Goal: Information Seeking & Learning: Learn about a topic

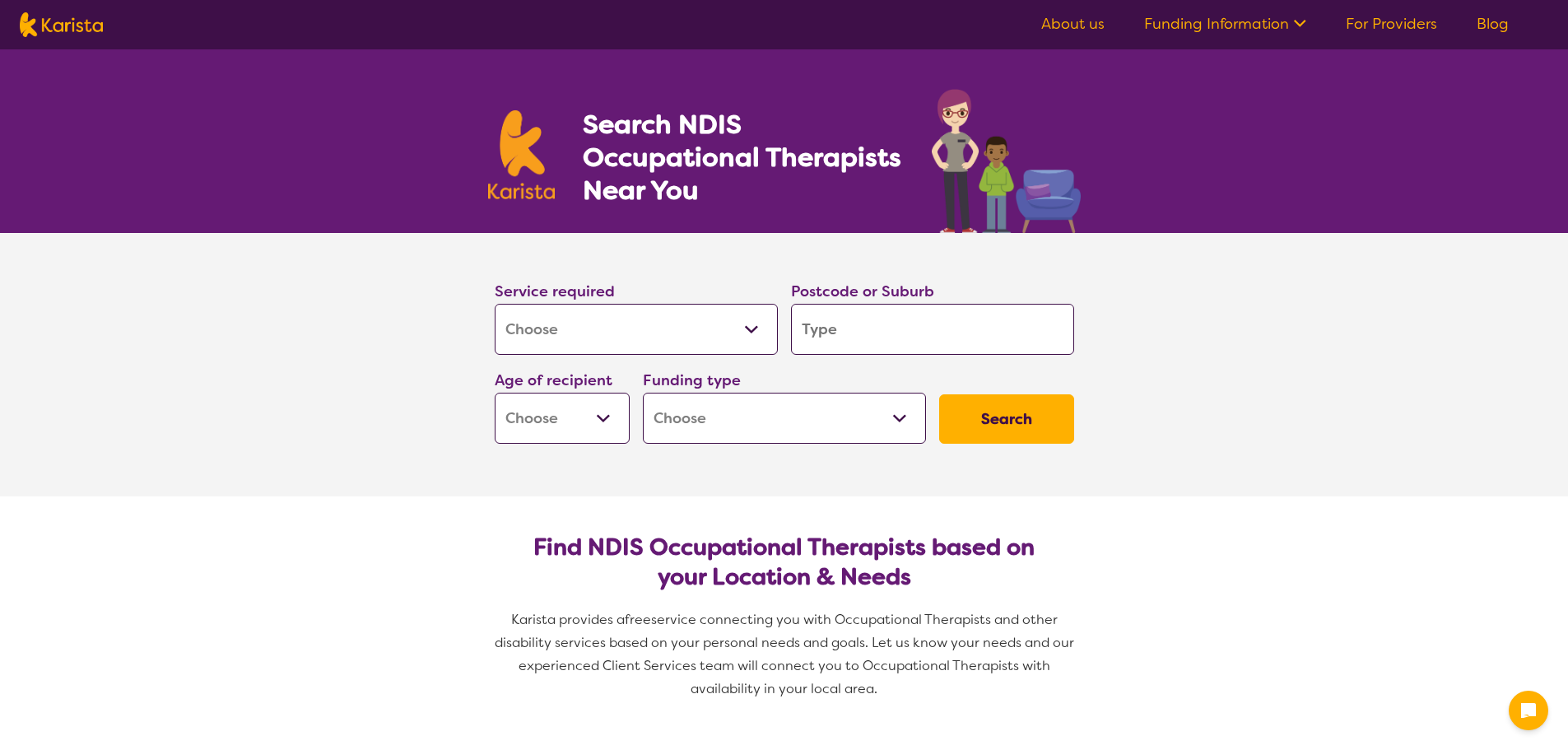
select select "[MEDICAL_DATA]"
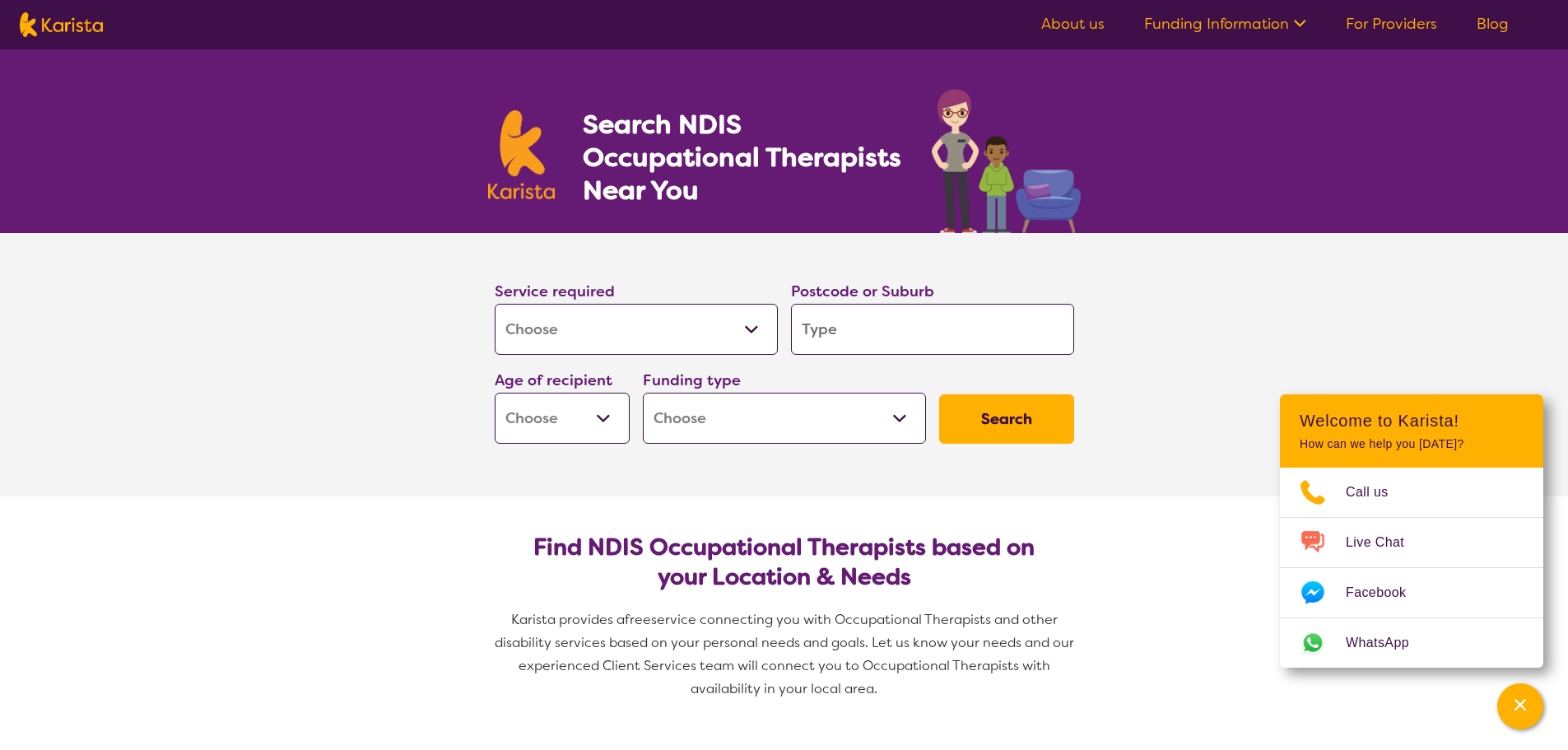
click at [928, 324] on input "search" at bounding box center [932, 329] width 283 height 51
type input "h"
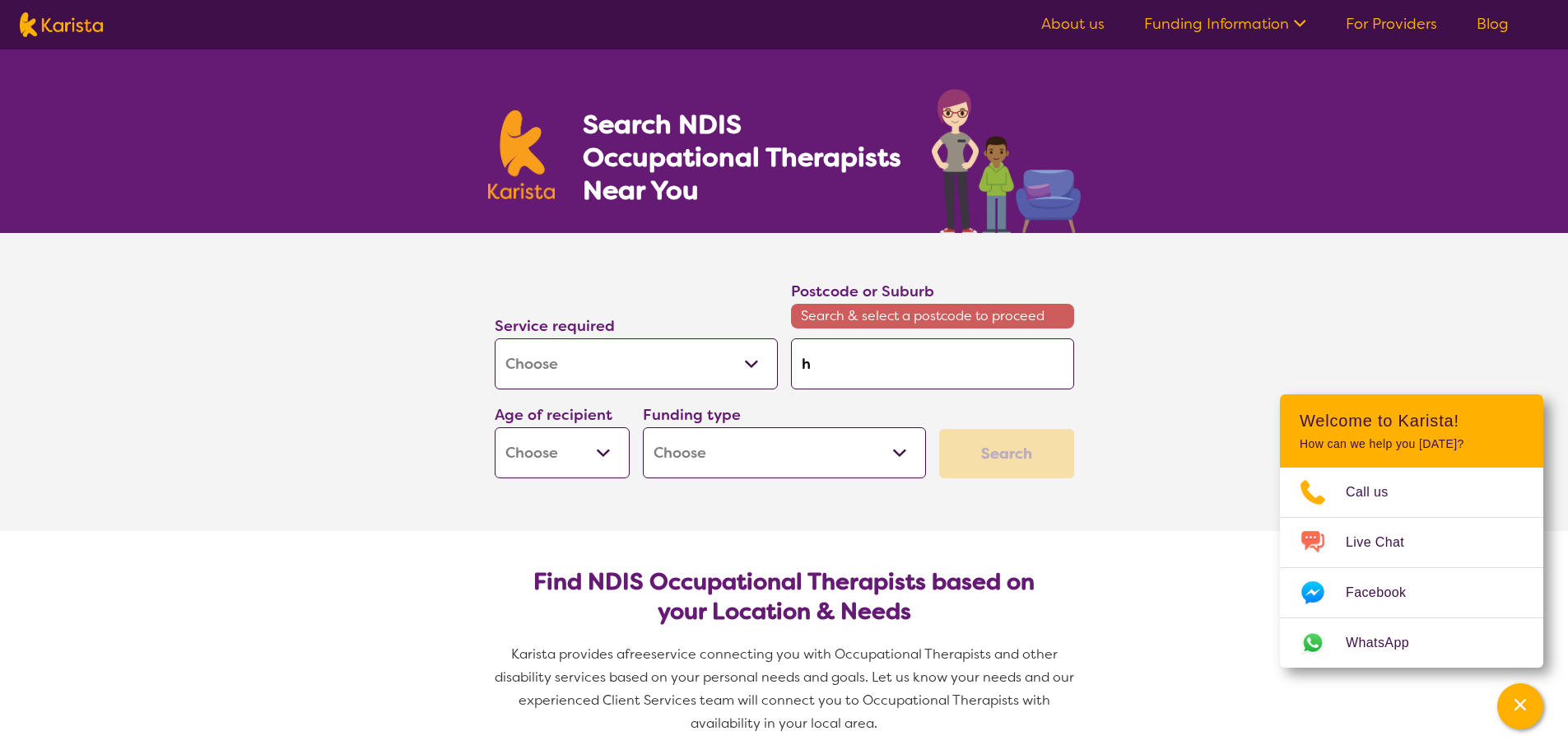
type input "ho"
type input "hor"
type input "horn"
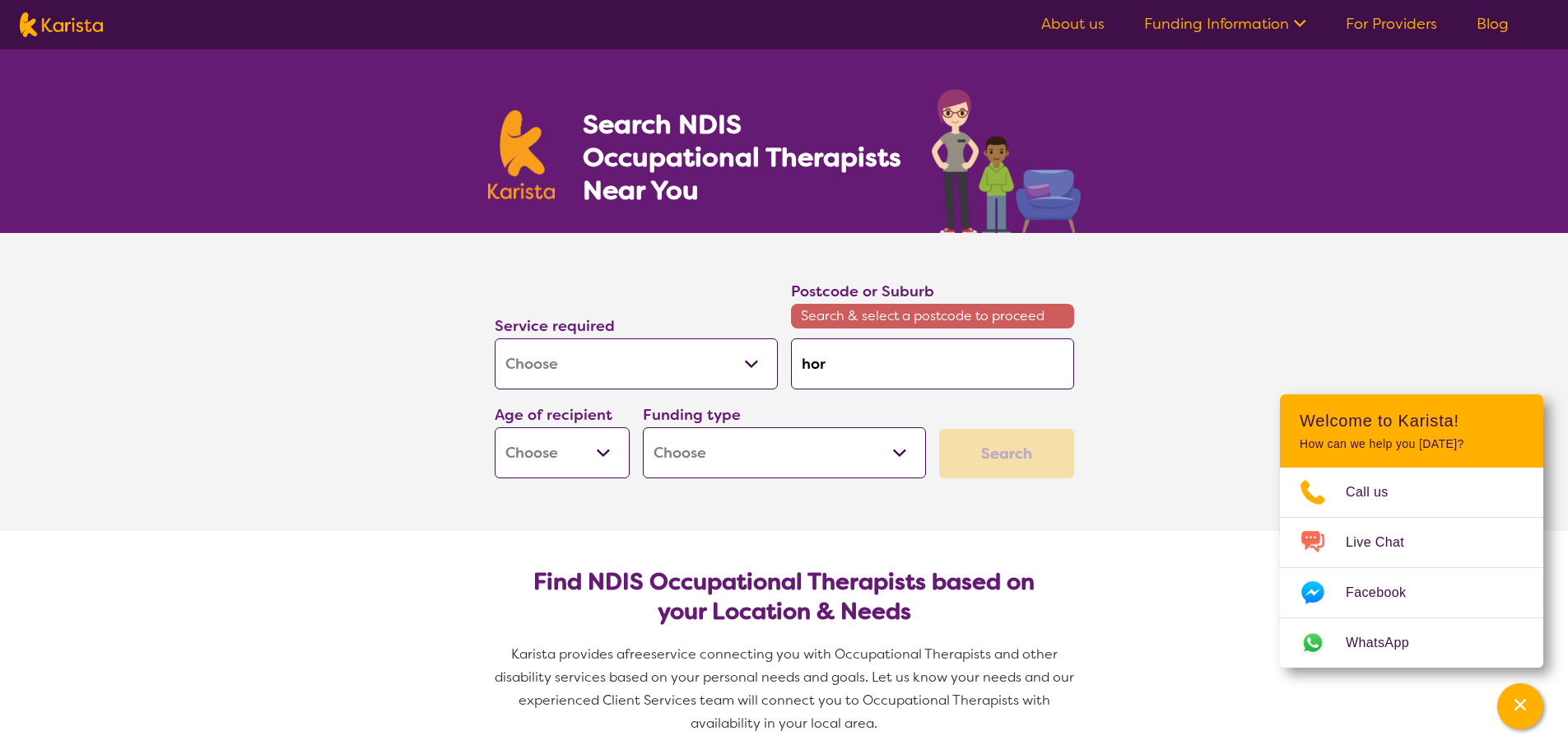
type input "horn"
type input "horns"
type input "hornsb"
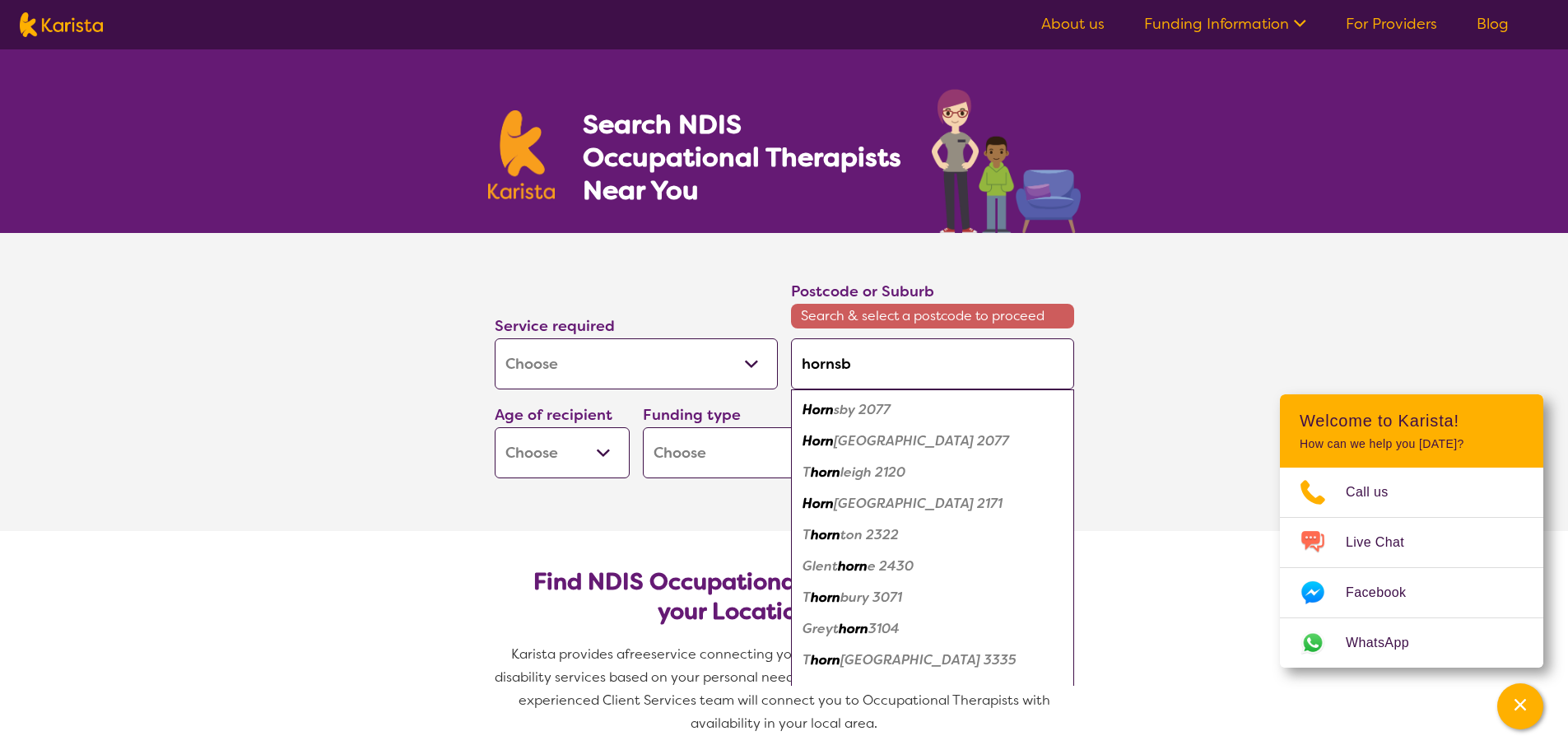
type input "[PERSON_NAME]"
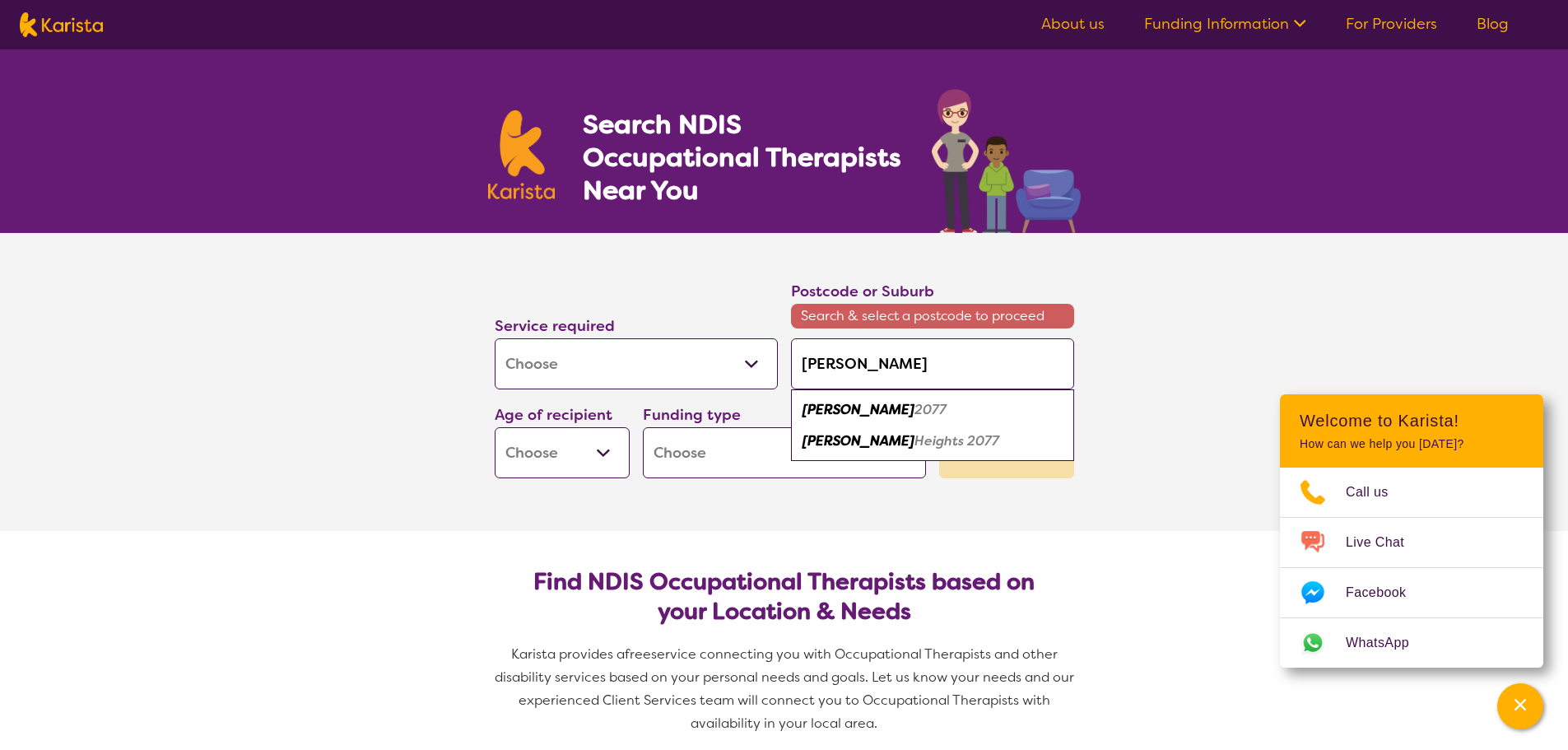
drag, startPoint x: 882, startPoint y: 412, endPoint x: 779, endPoint y: 442, distance: 107.3
click at [914, 411] on em "2077" at bounding box center [930, 409] width 32 height 17
type input "2077"
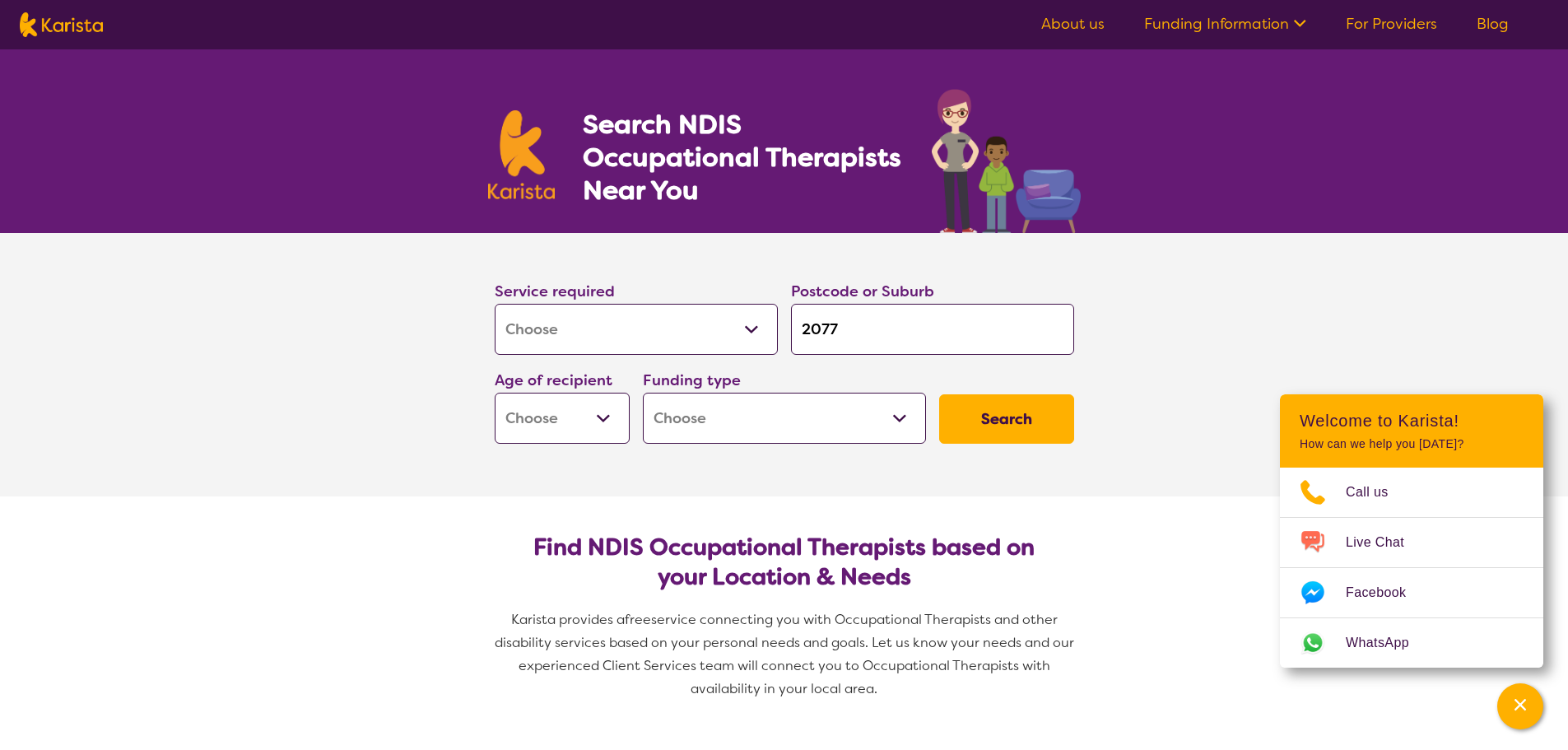
click at [596, 411] on select "Early Childhood - 0 to 9 Child - 10 to 11 Adolescent - 12 to 17 Adult - 18 to 6…" at bounding box center [563, 418] width 135 height 51
select select "AD"
click at [495, 393] on select "Early Childhood - 0 to 9 Child - 10 to 11 Adolescent - 12 to 17 Adult - 18 to 6…" at bounding box center [563, 418] width 135 height 51
select select "AD"
click at [896, 416] on select "Home Care Package (HCP) National Disability Insurance Scheme (NDIS) I don't know" at bounding box center [784, 418] width 283 height 51
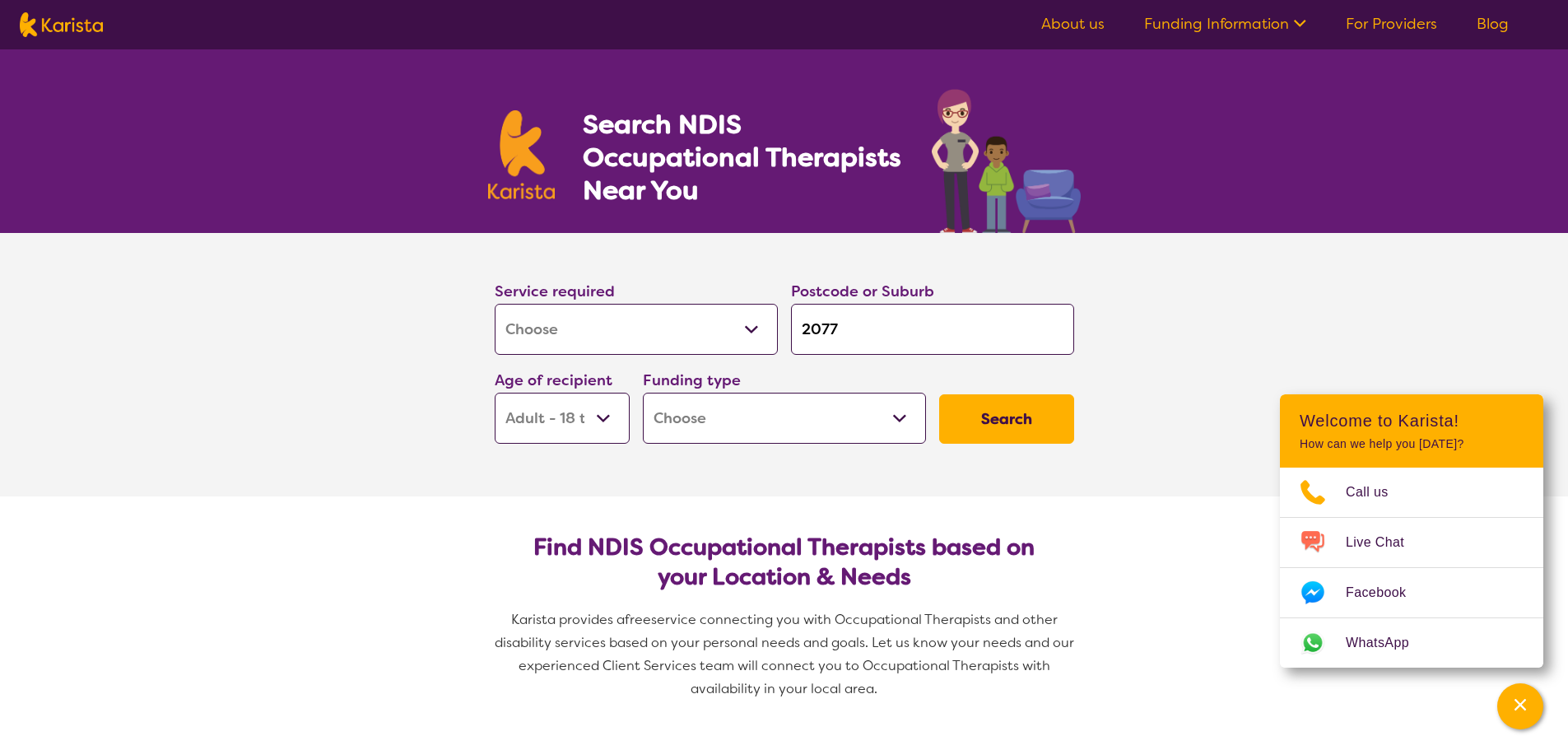
select select "i-don-t-know"
click at [643, 393] on select "Home Care Package (HCP) National Disability Insurance Scheme (NDIS) I don't know" at bounding box center [784, 418] width 283 height 51
select select "i-don-t-know"
click at [1004, 424] on button "Search" at bounding box center [1007, 419] width 135 height 49
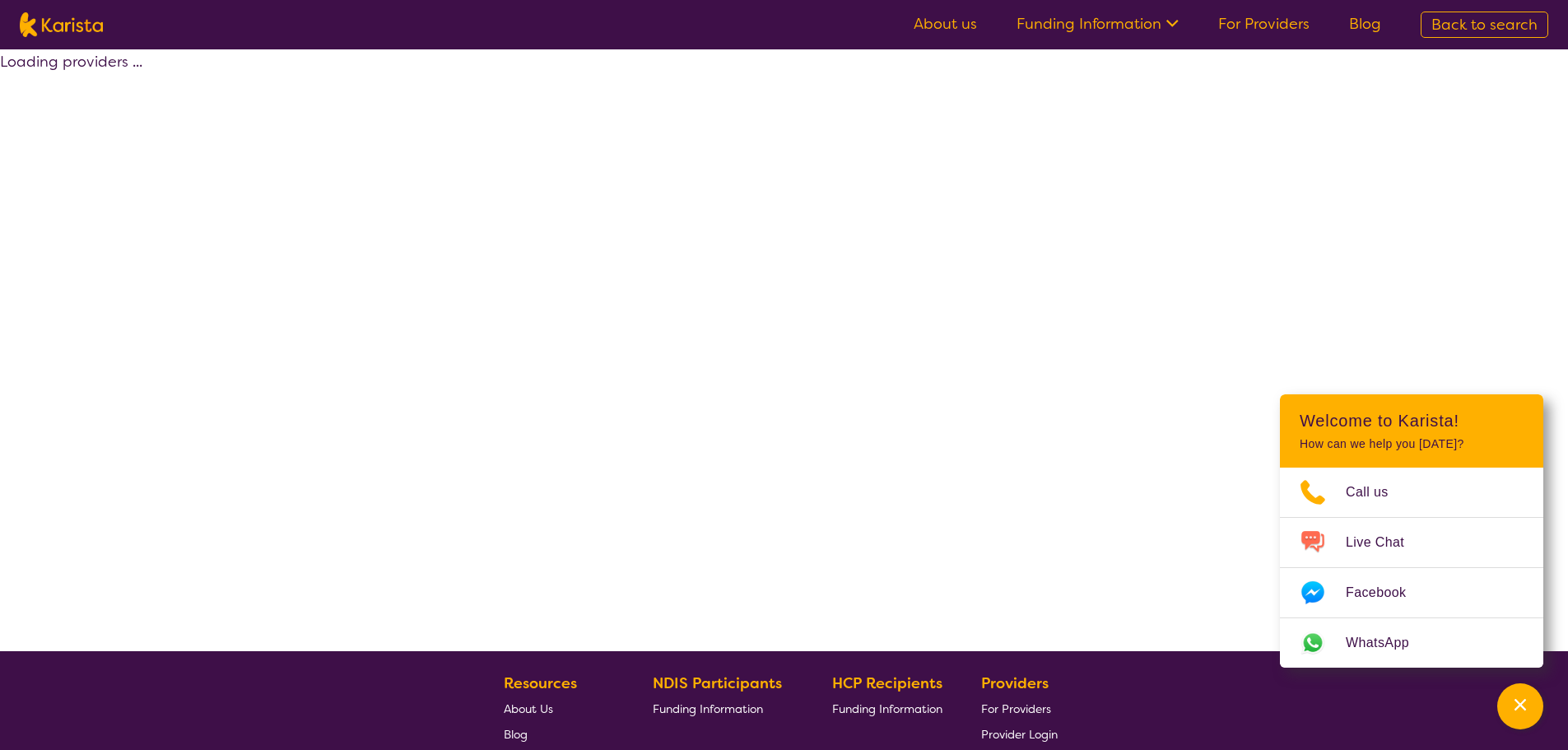
select select "[MEDICAL_DATA]"
select select "AD"
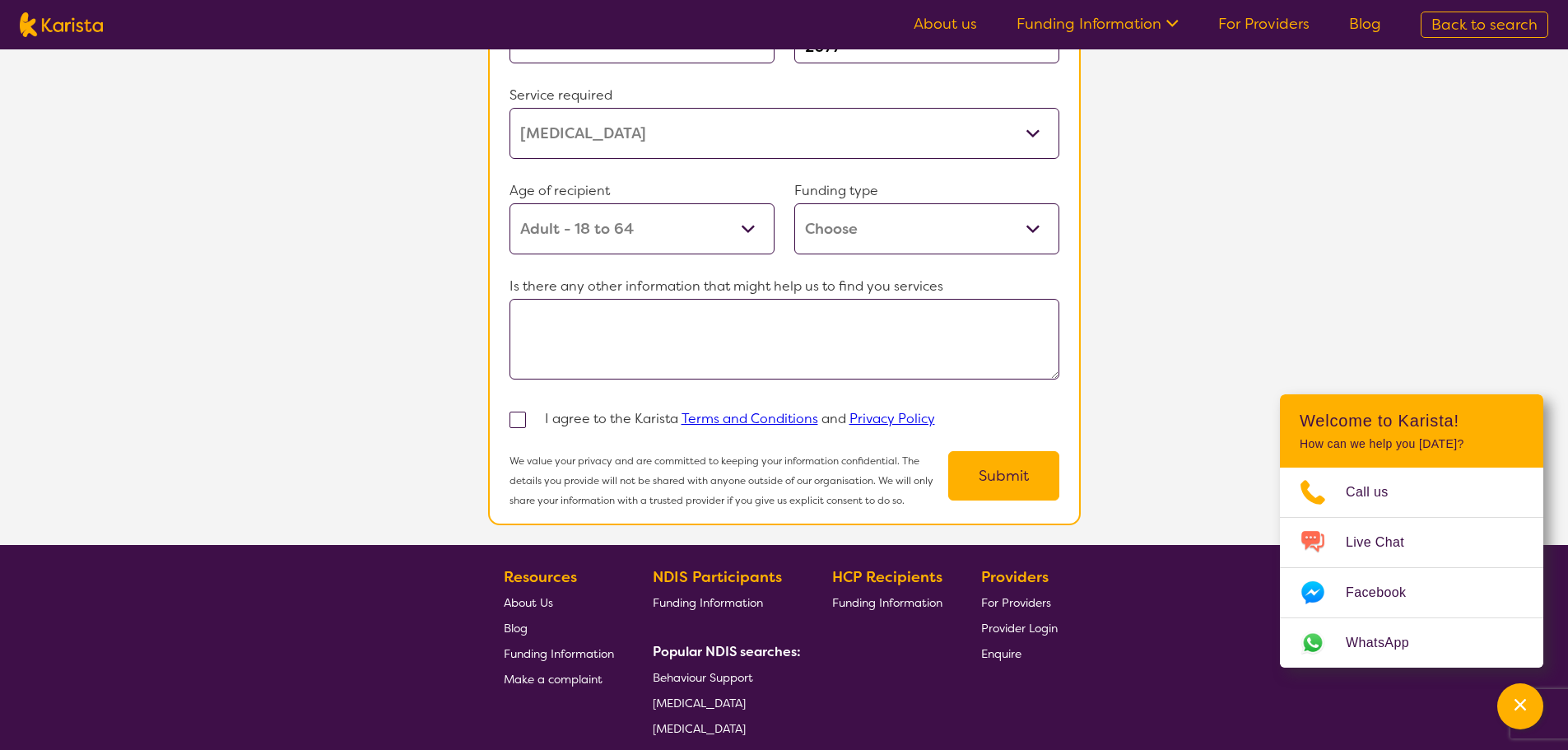
scroll to position [1252, 0]
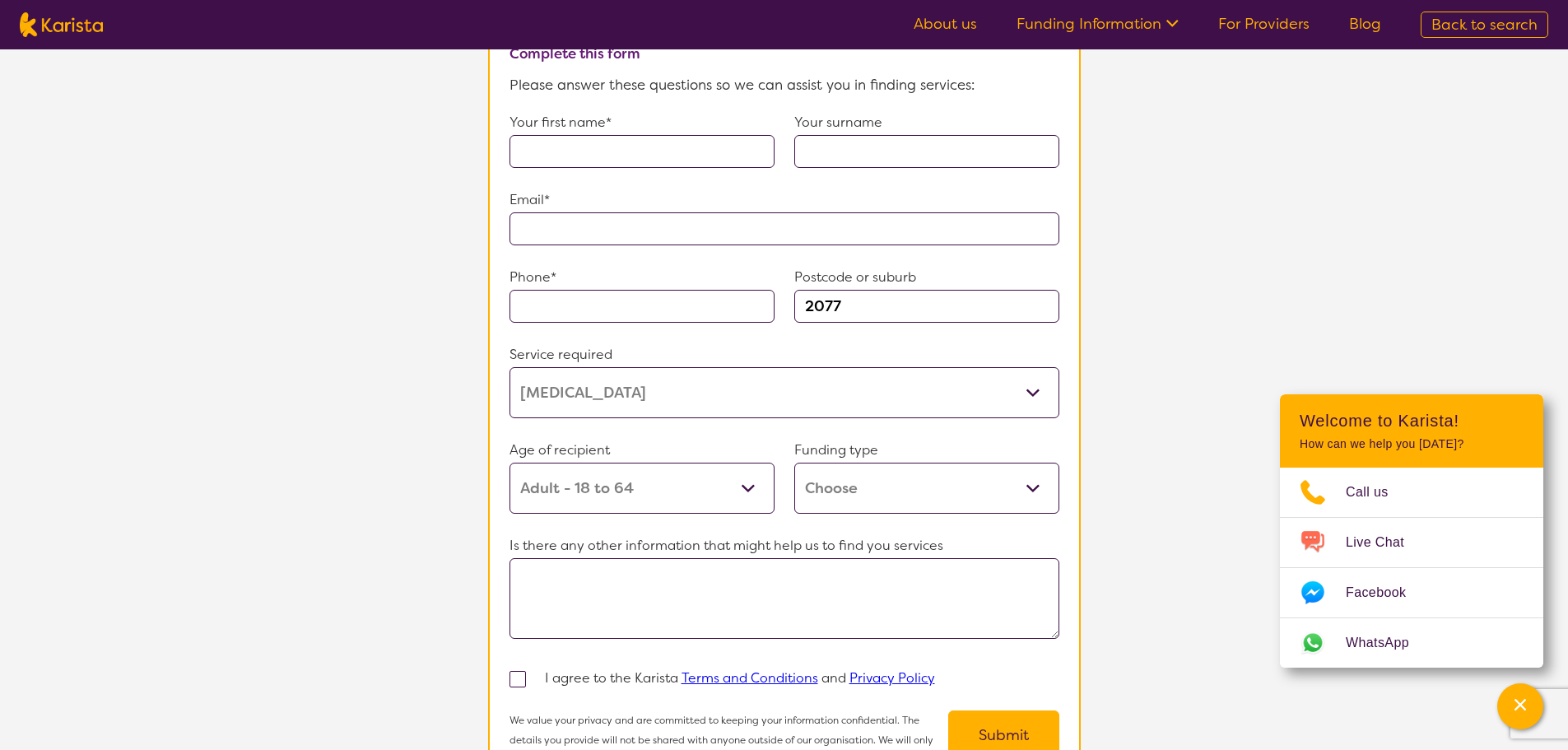
select select "[MEDICAL_DATA]"
select select "AD"
select select "i-don-t-know"
select select "[MEDICAL_DATA]"
select select "AD"
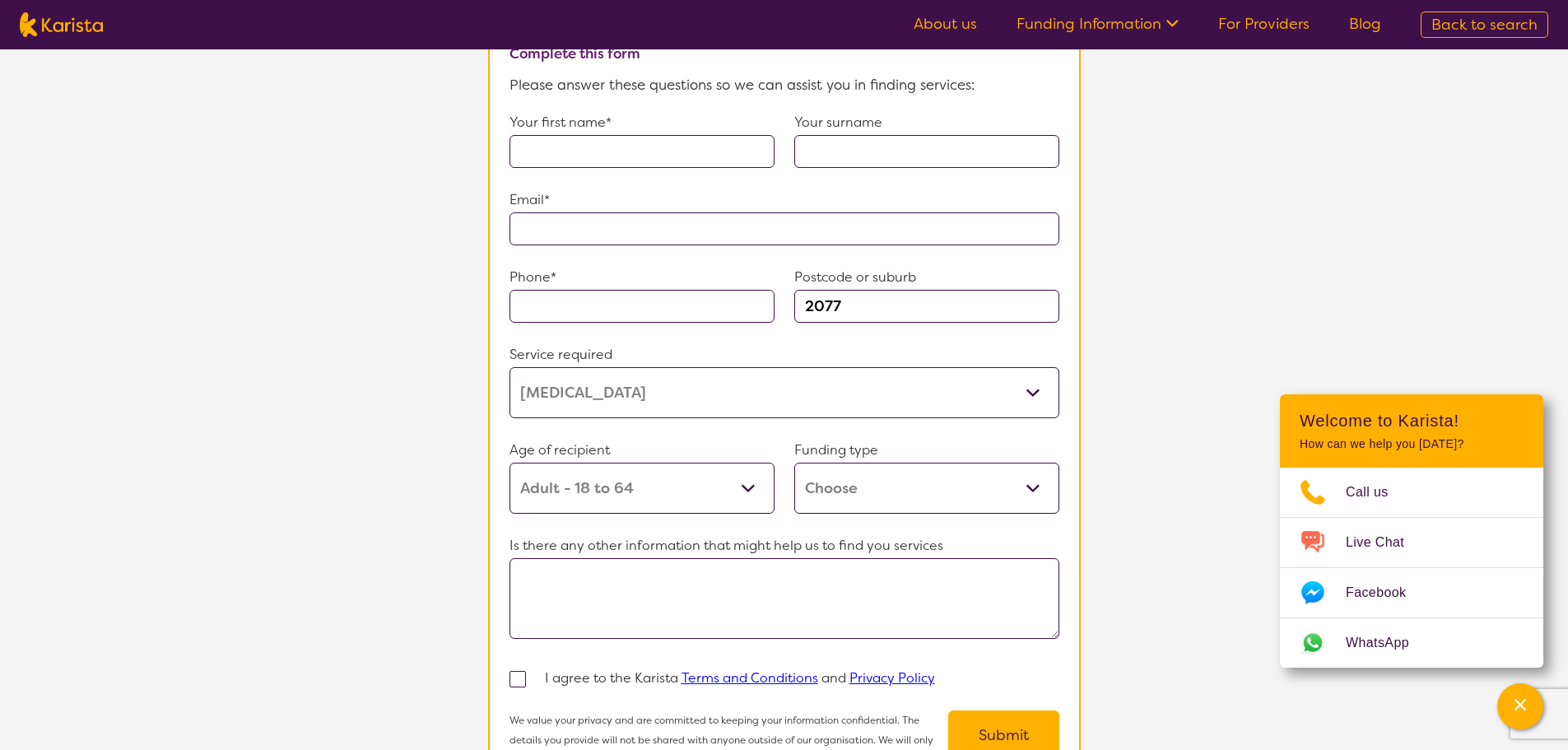
select select "i-don-t-know"
